Goal: Information Seeking & Learning: Learn about a topic

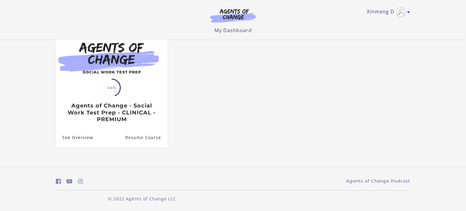
scroll to position [67, 0]
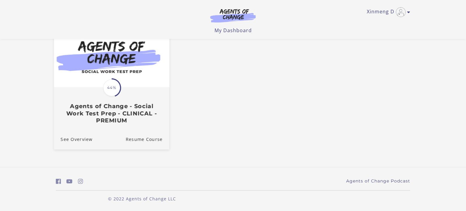
click at [139, 107] on h3 "Agents of Change - Social Work Test Prep - CLINICAL - PREMIUM" at bounding box center [112, 113] width 102 height 21
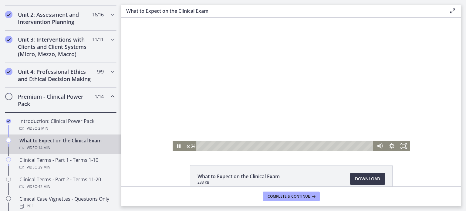
click at [268, 101] on div at bounding box center [291, 85] width 237 height 134
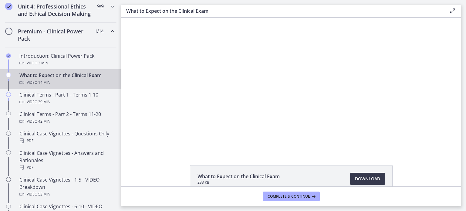
scroll to position [272, 0]
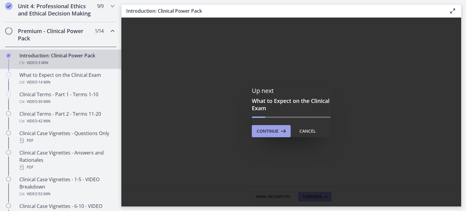
click at [266, 132] on span "Continue" at bounding box center [268, 131] width 22 height 7
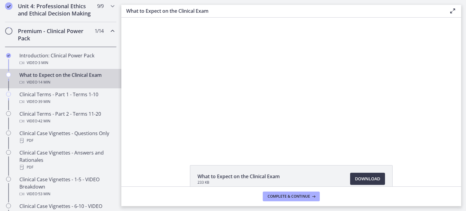
click at [344, 90] on div at bounding box center [291, 85] width 237 height 134
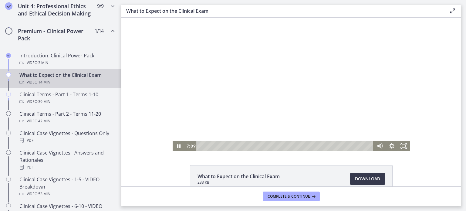
click at [307, 50] on div at bounding box center [291, 85] width 237 height 134
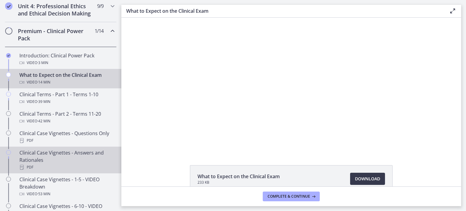
click at [14, 156] on link "Clinical Case Vignettes - Answers and Rationales PDF" at bounding box center [60, 160] width 121 height 27
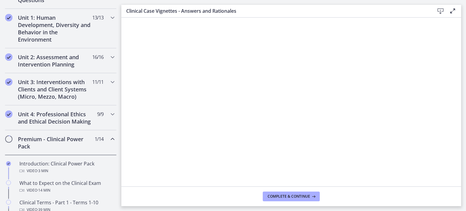
scroll to position [157, 0]
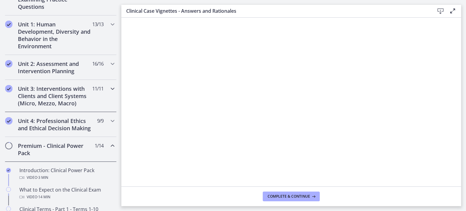
click at [66, 88] on h2 "Unit 3: Interventions with Clients and Client Systems (Micro, Mezzo, Macro)" at bounding box center [55, 96] width 74 height 22
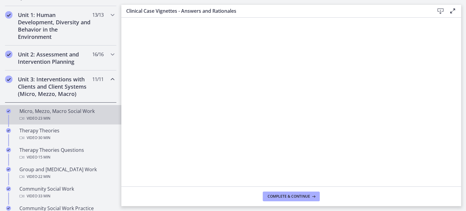
scroll to position [165, 0]
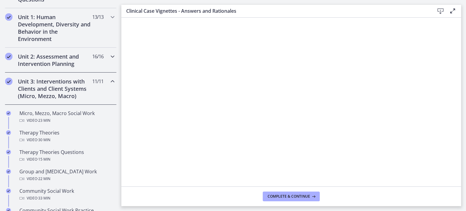
click at [66, 65] on h2 "Unit 2: Assessment and Intervention Planning" at bounding box center [55, 60] width 74 height 15
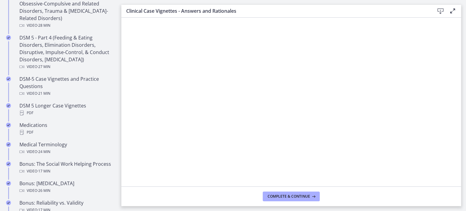
scroll to position [369, 0]
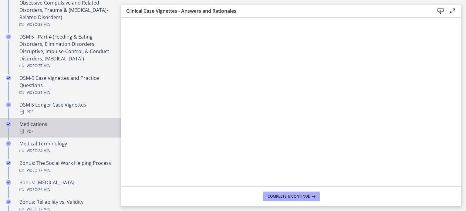
click at [57, 128] on div "PDF" at bounding box center [66, 131] width 95 height 7
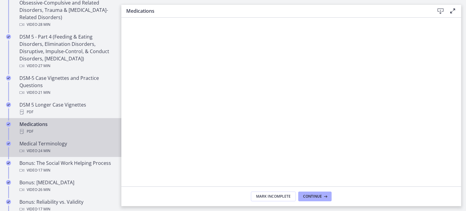
click at [67, 149] on div "Video · 24 min" at bounding box center [66, 150] width 95 height 7
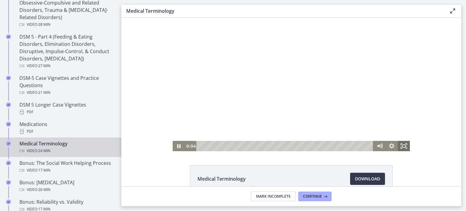
click at [403, 145] on icon "Fullscreen" at bounding box center [404, 146] width 12 height 10
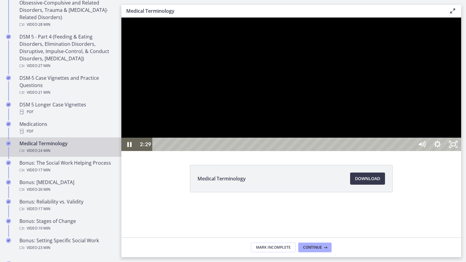
click at [367, 151] on div at bounding box center [291, 85] width 340 height 134
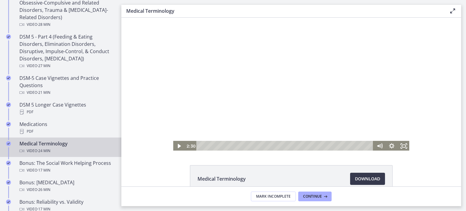
click at [224, 103] on div at bounding box center [291, 85] width 237 height 134
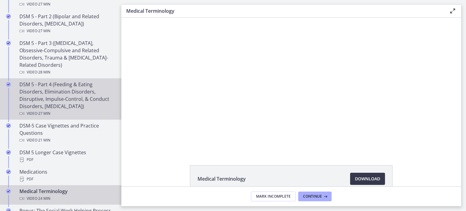
scroll to position [369, 0]
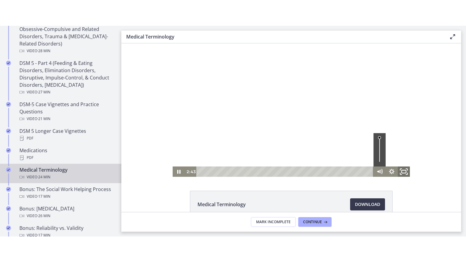
click at [407, 173] on icon "Fullscreen" at bounding box center [407, 174] width 2 height 2
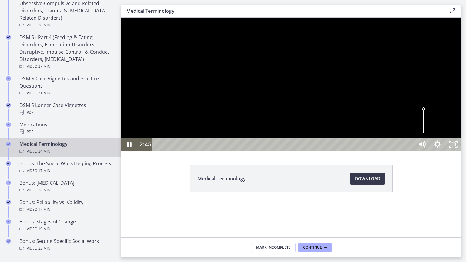
click at [206, 151] on div "Playbar" at bounding box center [284, 144] width 252 height 13
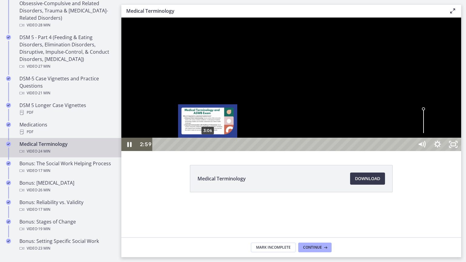
click at [209, 151] on div "3:06" at bounding box center [284, 144] width 252 height 13
click at [210, 147] on div "Playbar" at bounding box center [209, 144] width 5 height 5
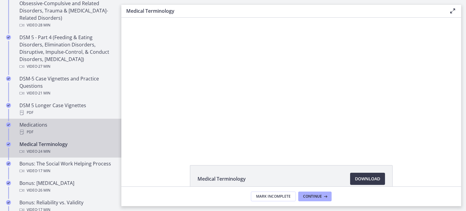
click at [37, 125] on div "Medications PDF" at bounding box center [66, 128] width 95 height 15
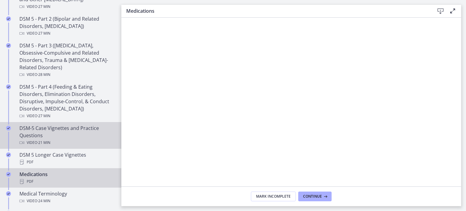
scroll to position [319, 0]
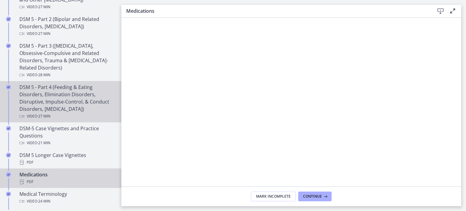
click at [62, 108] on div "DSM 5 - Part 4 (Feeding & Eating Disorders, Elimination Disorders, Disruptive, …" at bounding box center [66, 102] width 95 height 36
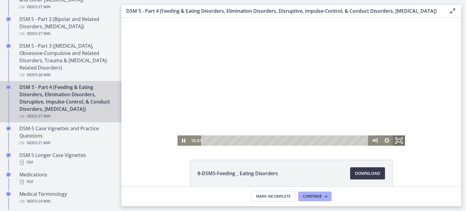
click at [399, 142] on rect "Fullscreen" at bounding box center [399, 140] width 4 height 3
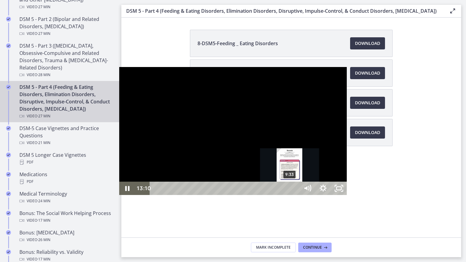
click at [172, 195] on div "9:33" at bounding box center [225, 188] width 140 height 13
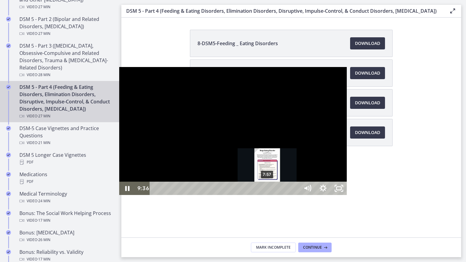
click at [155, 195] on div "7:57" at bounding box center [225, 188] width 140 height 13
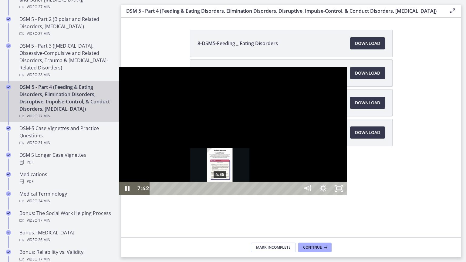
click at [155, 195] on div "4:35" at bounding box center [225, 188] width 140 height 13
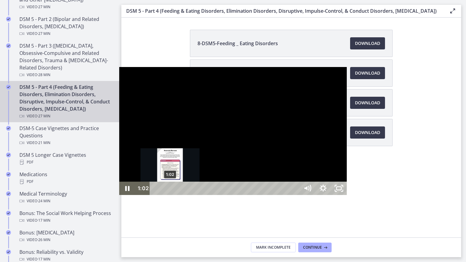
click at [155, 195] on div "1:02" at bounding box center [225, 188] width 140 height 13
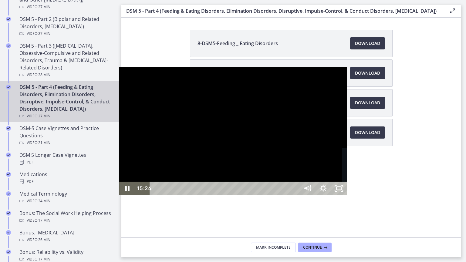
click at [254, 195] on div "15:24" at bounding box center [225, 188] width 140 height 13
click at [218, 91] on div at bounding box center [233, 131] width 228 height 128
click at [119, 67] on button "Play Video: cmsec0qq9n7s72sd4oig.mp4" at bounding box center [119, 67] width 0 height 0
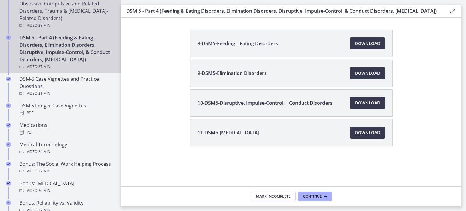
scroll to position [387, 0]
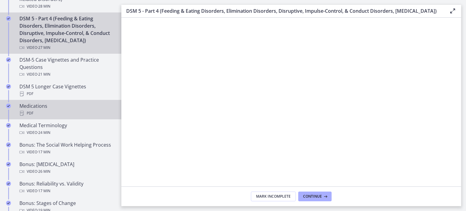
click at [71, 113] on div "PDF" at bounding box center [66, 113] width 95 height 7
